Goal: Find contact information: Find contact information

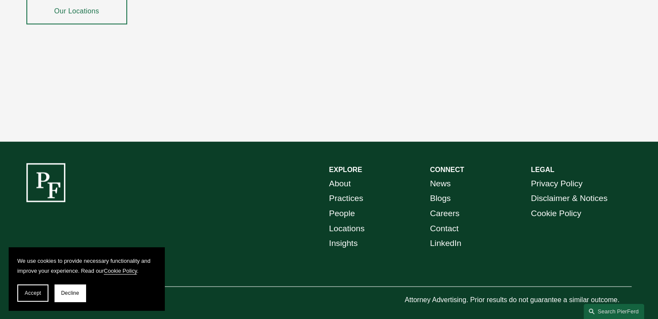
scroll to position [1579, 0]
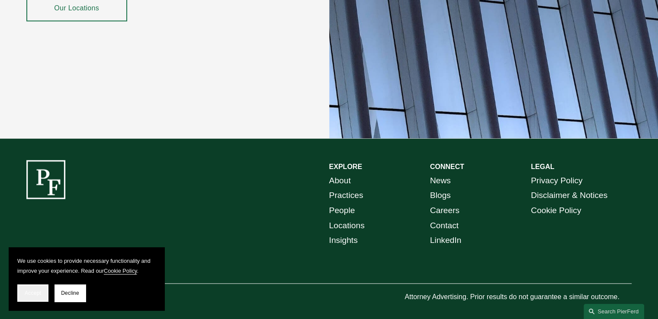
click at [39, 289] on button "Accept" at bounding box center [32, 293] width 31 height 17
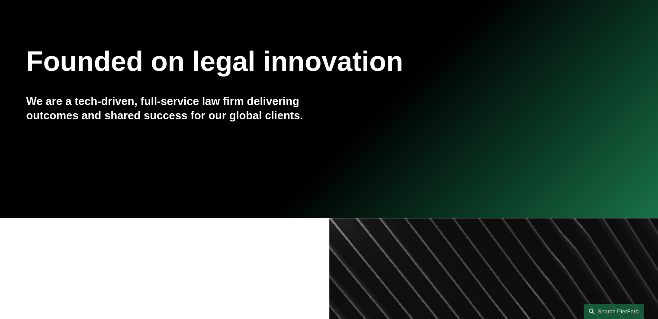
scroll to position [0, 0]
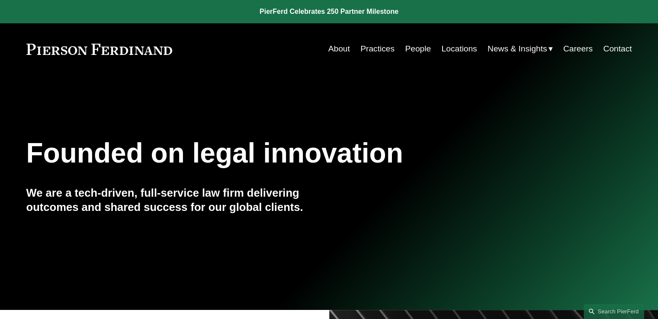
click at [614, 49] on link "Contact" at bounding box center [617, 49] width 29 height 16
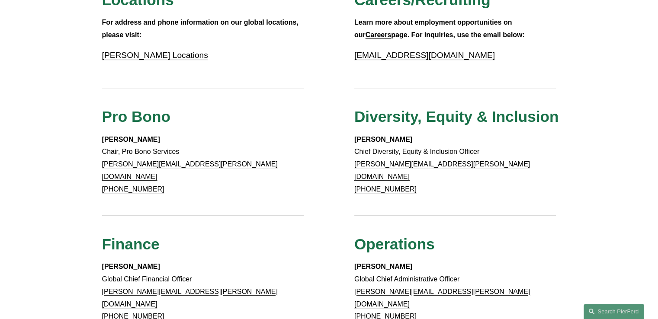
scroll to position [346, 0]
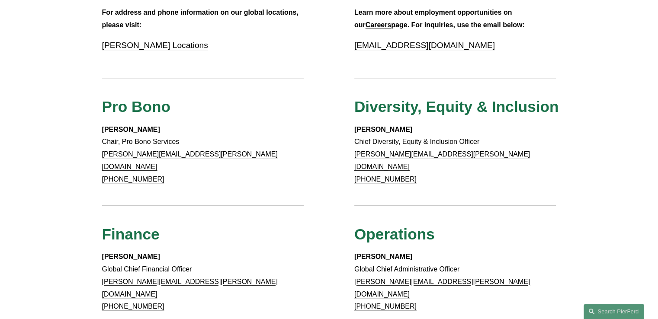
drag, startPoint x: 412, startPoint y: 284, endPoint x: 373, endPoint y: 282, distance: 38.5
click at [368, 281] on p "Barry McManaman Global Chief Administrative Officer barry.mcmanaman@pierferd.co…" at bounding box center [455, 282] width 202 height 62
copy link "70.501.7984"
